Goal: Navigation & Orientation: Find specific page/section

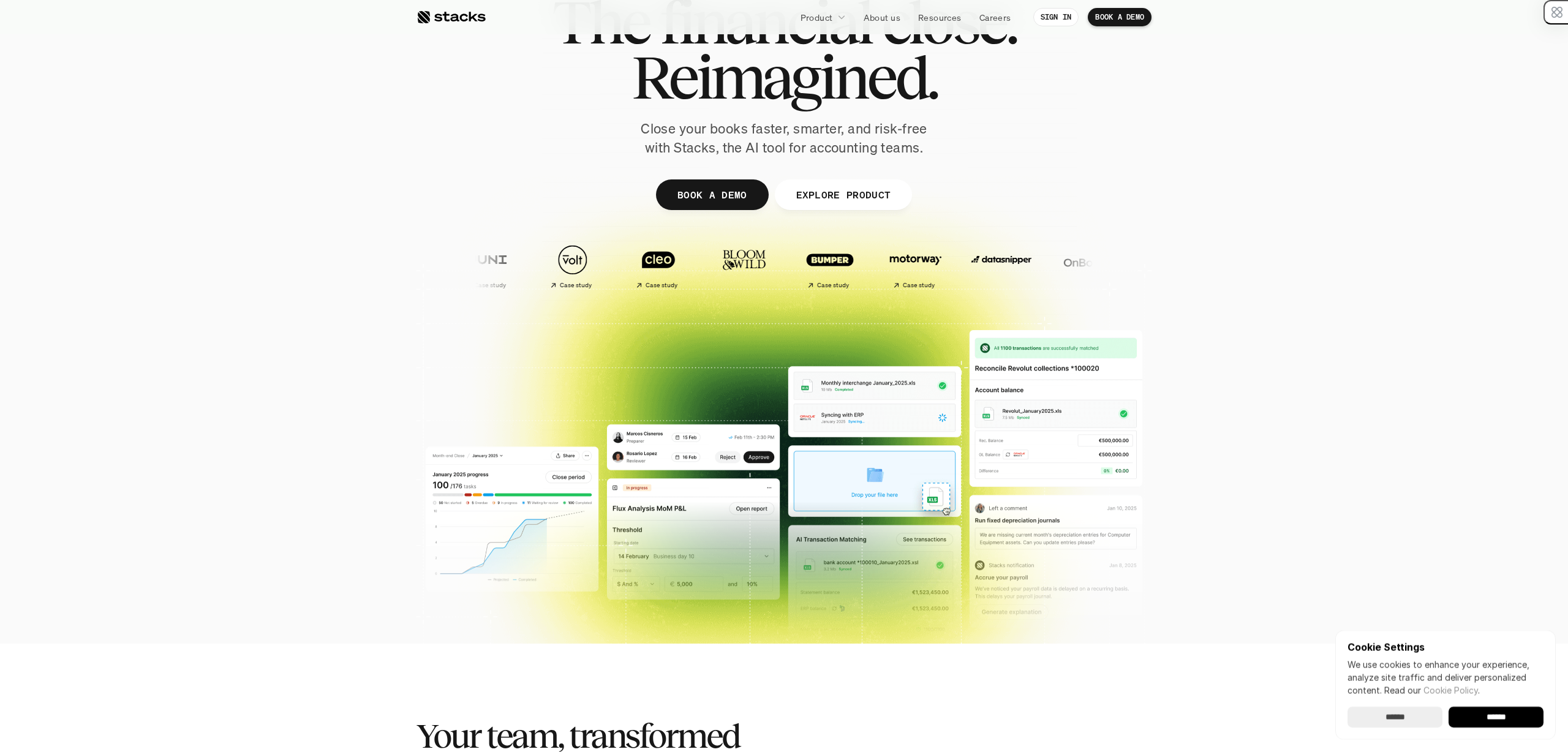
click at [961, 263] on img at bounding box center [997, 259] width 72 height 50
click at [942, 263] on img at bounding box center [978, 259] width 72 height 50
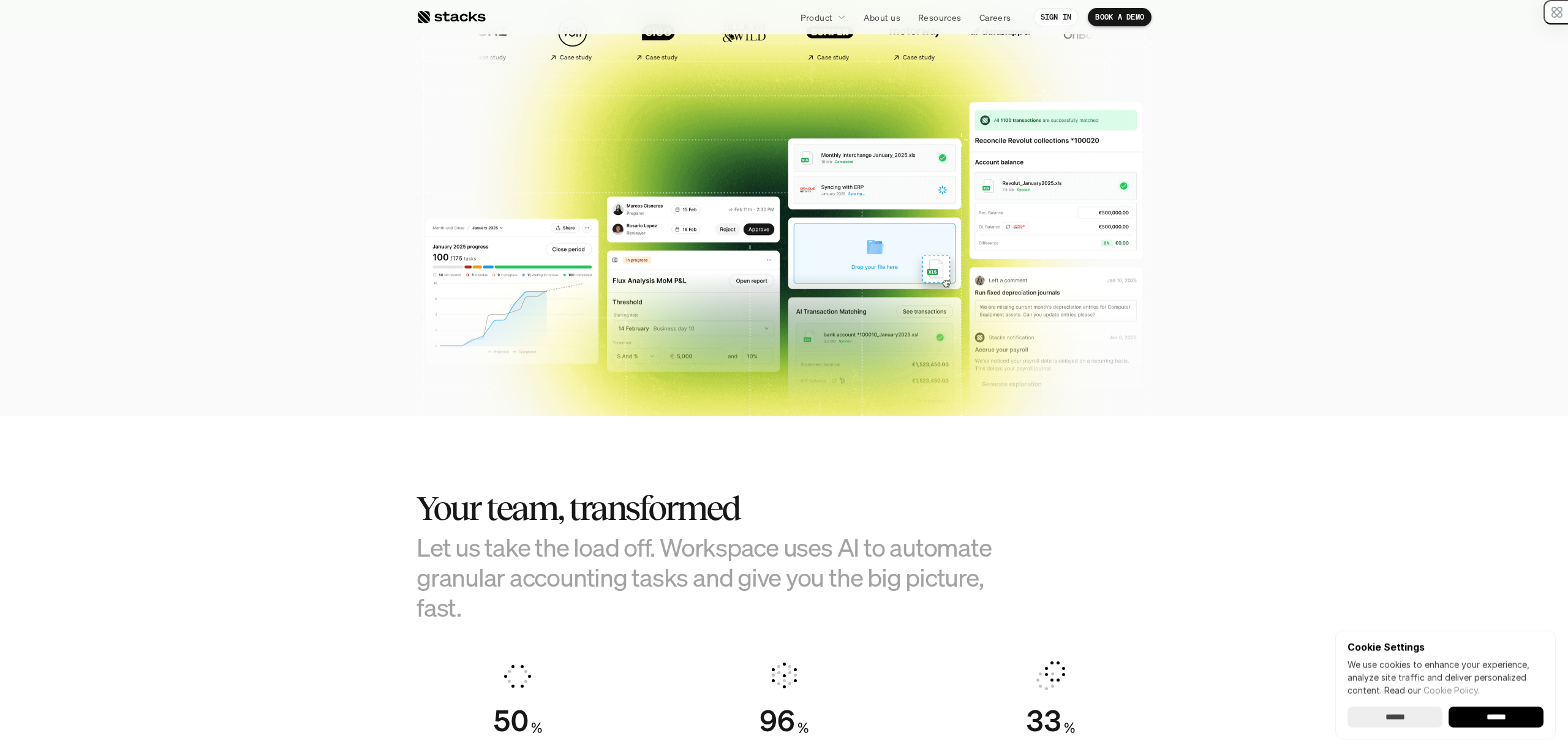
scroll to position [672, 0]
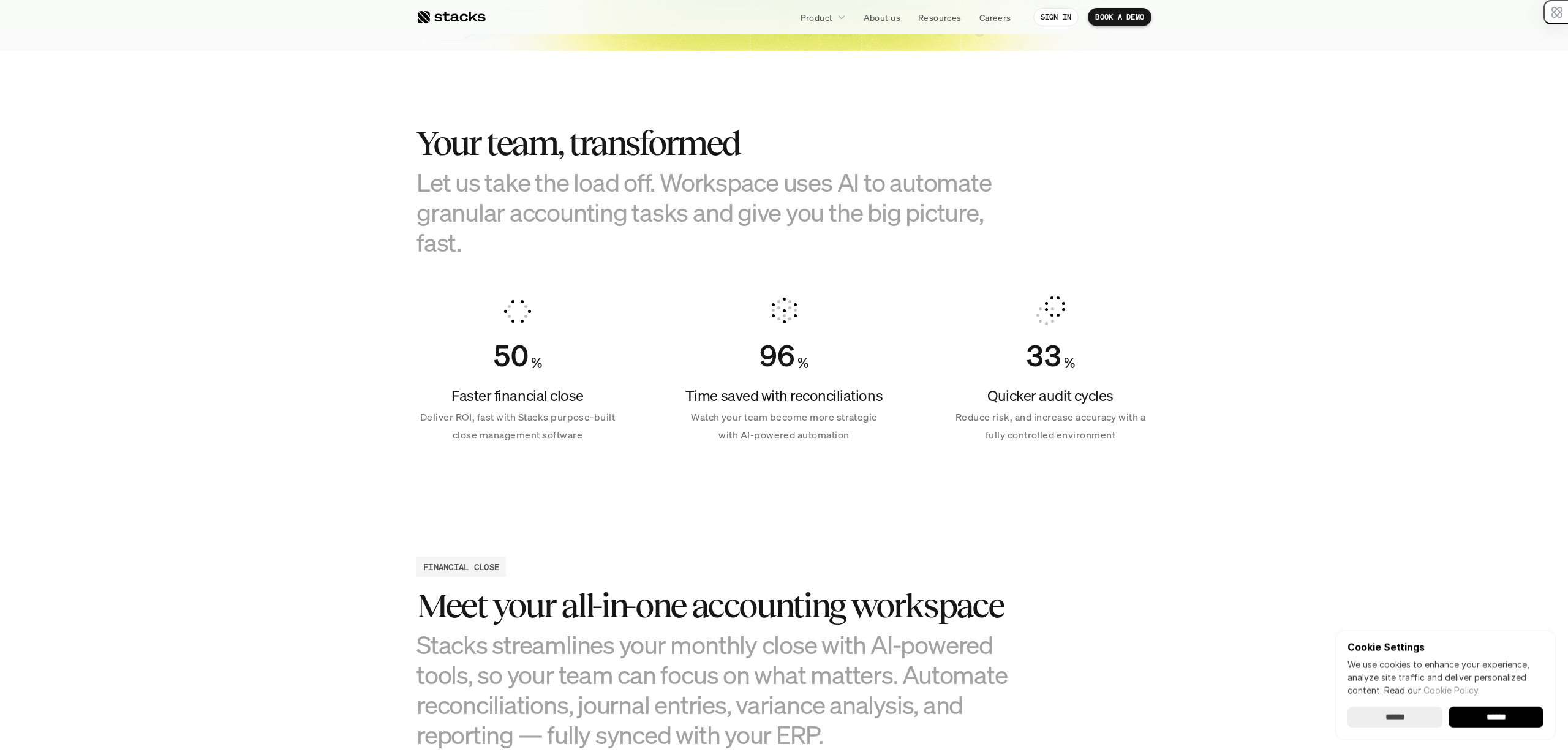
click at [857, 217] on h3 "Let us take the load off. Workspace uses AI to automate granular accounting tas…" at bounding box center [723, 213] width 613 height 91
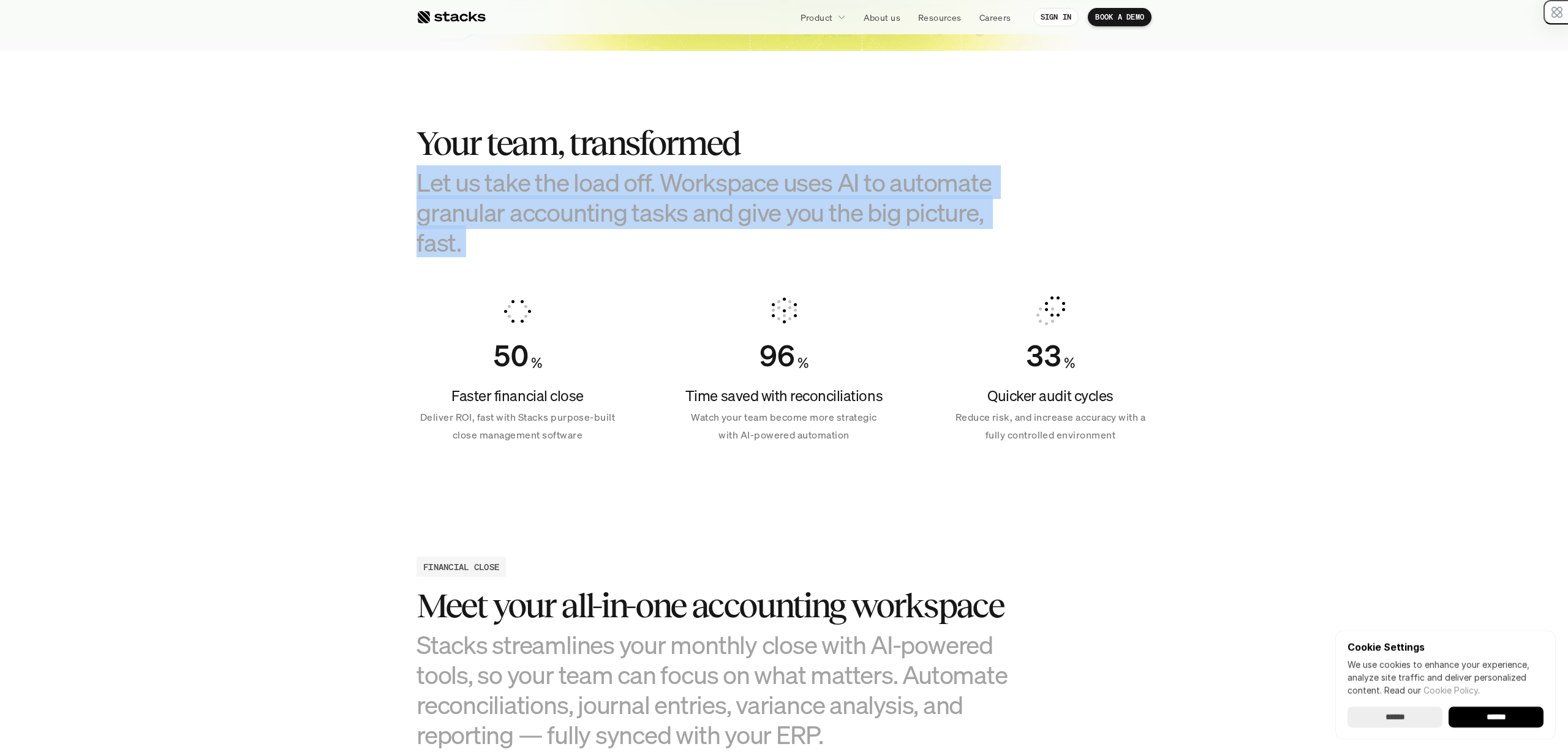
click at [857, 217] on h3 "Let us take the load off. Workspace uses AI to automate granular accounting tas…" at bounding box center [723, 213] width 613 height 91
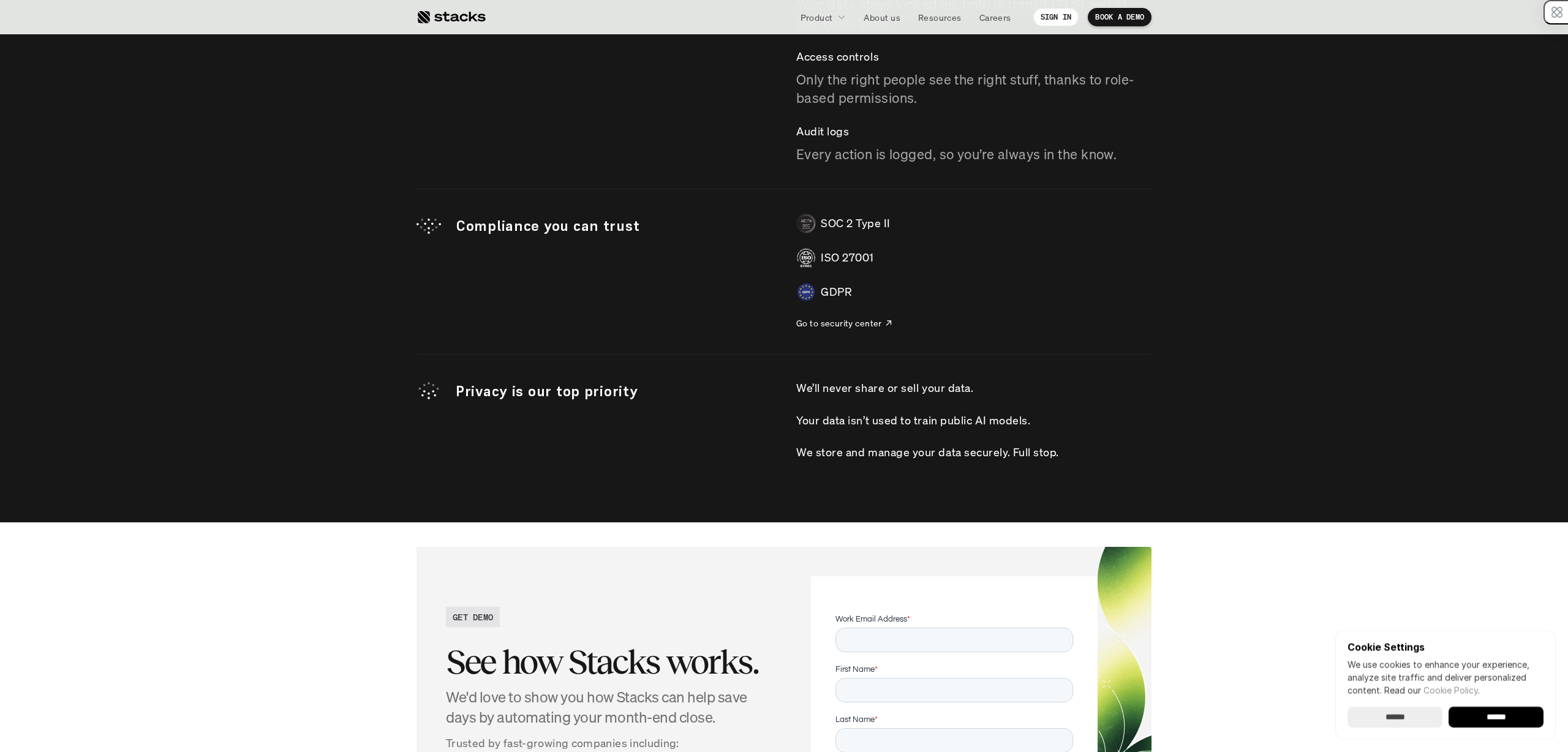
scroll to position [3524, 0]
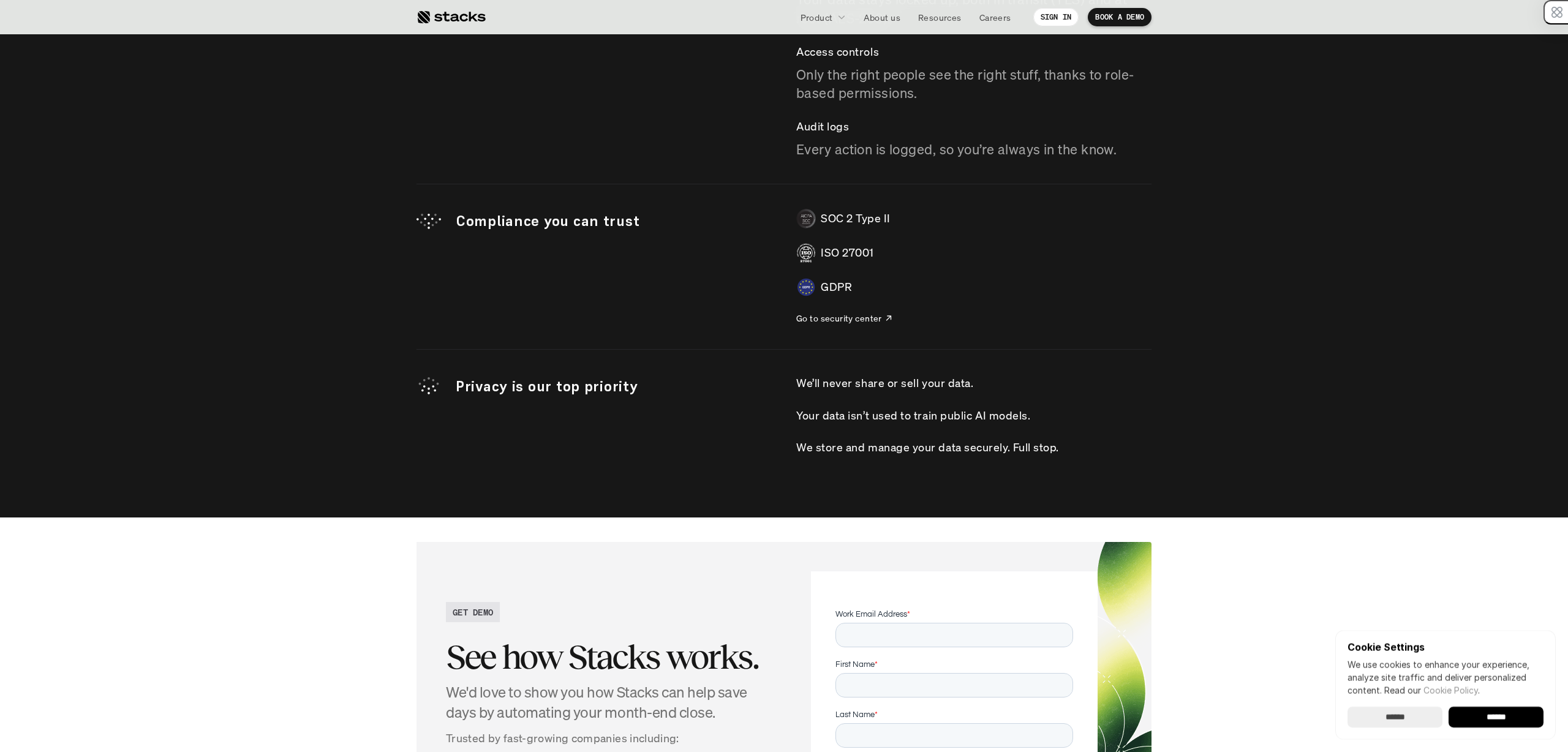
click at [844, 396] on div "We’ll never share or sell your data. Your data isn’t used to train public AI mo…" at bounding box center [973, 415] width 355 height 82
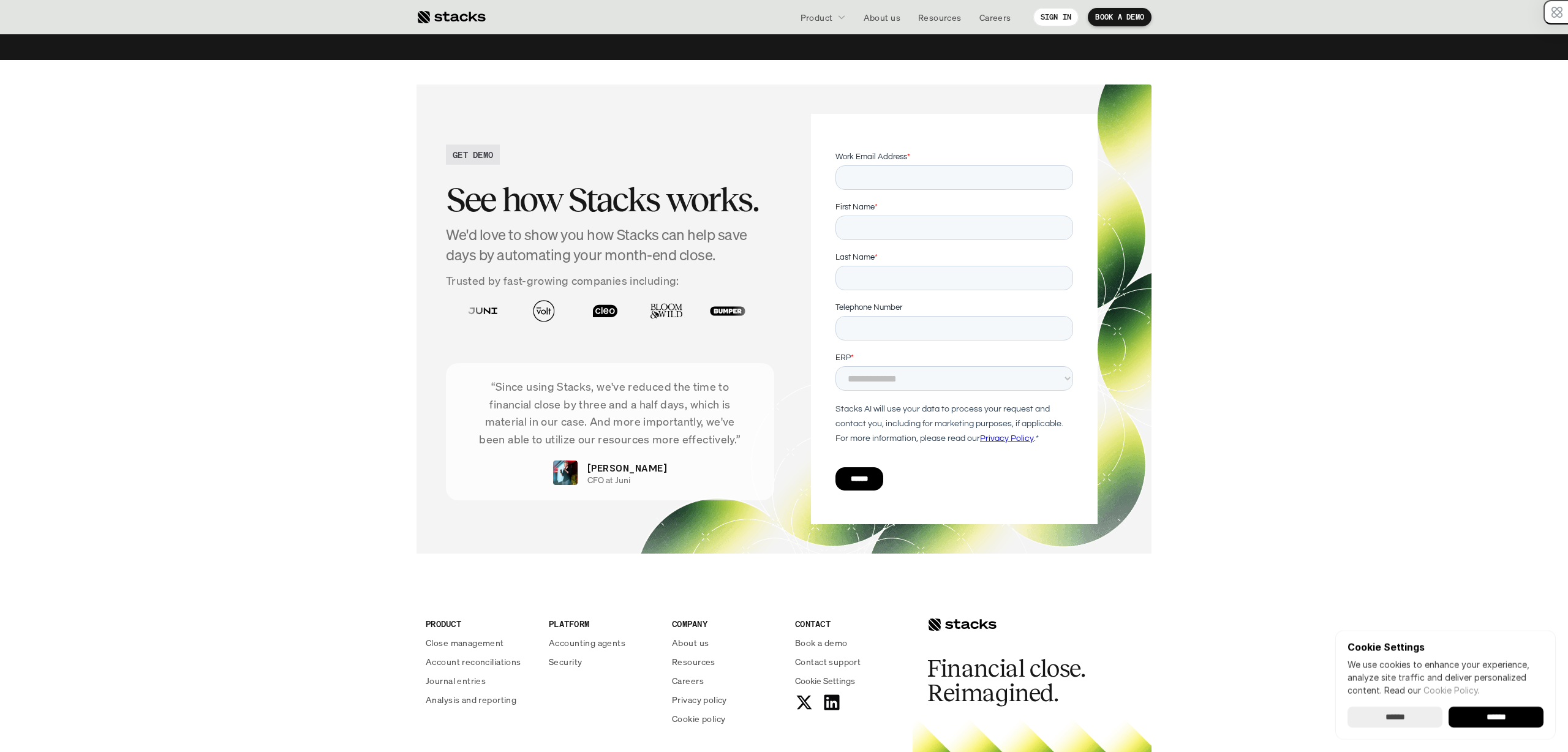
scroll to position [4199, 0]
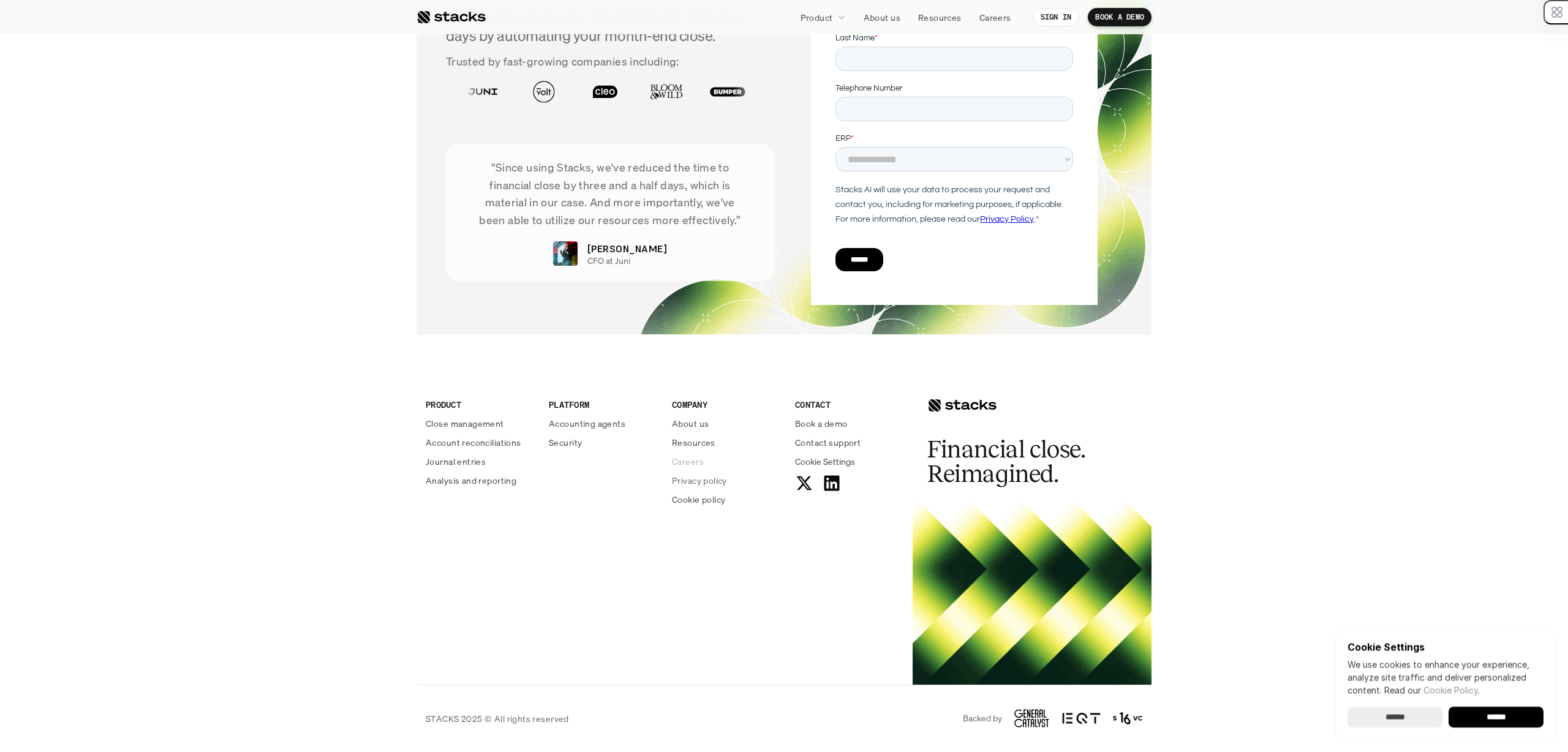
click at [690, 467] on p "Careers" at bounding box center [688, 461] width 32 height 13
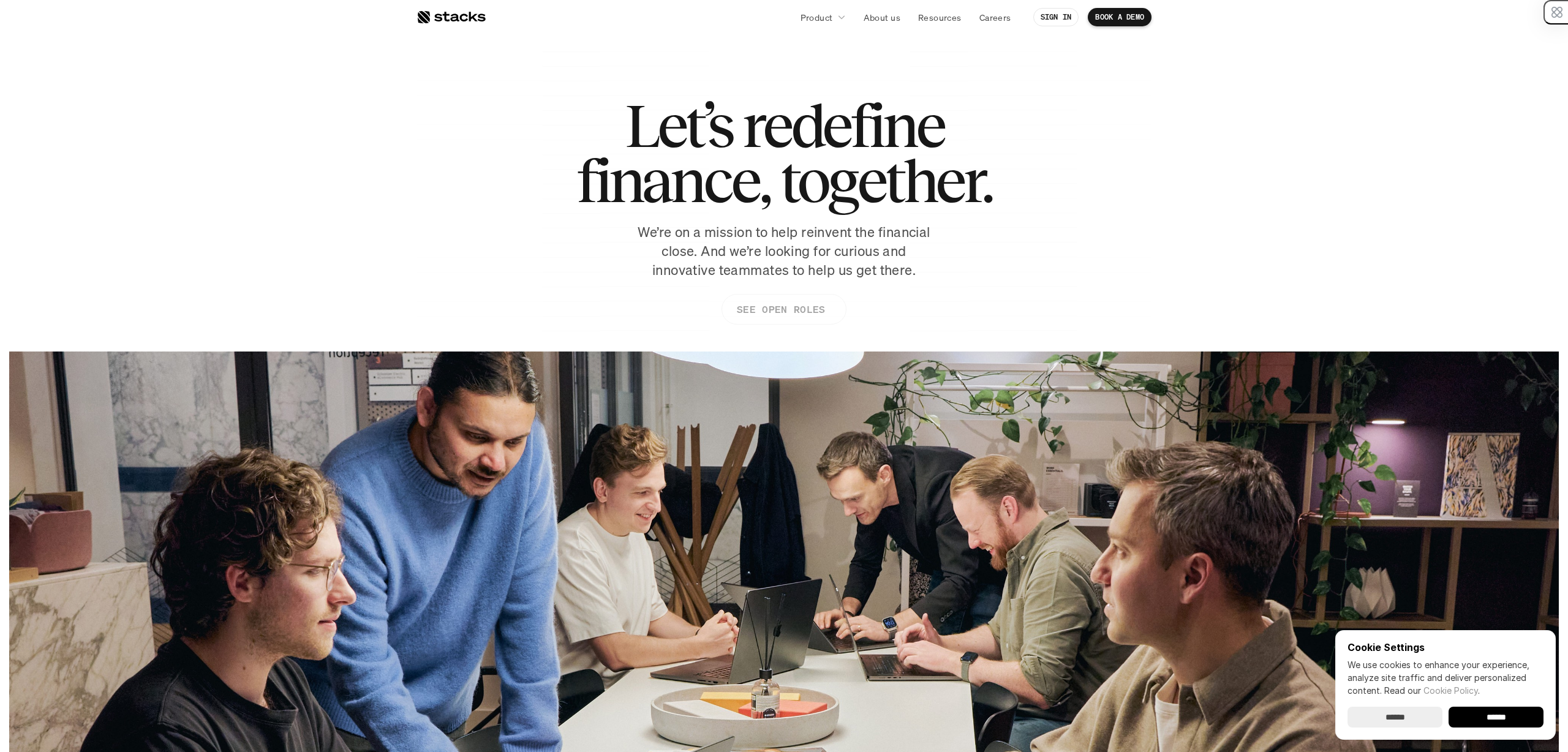
click at [739, 306] on p "SEE OPEN ROLES" at bounding box center [780, 310] width 88 height 18
